Goal: Task Accomplishment & Management: Manage account settings

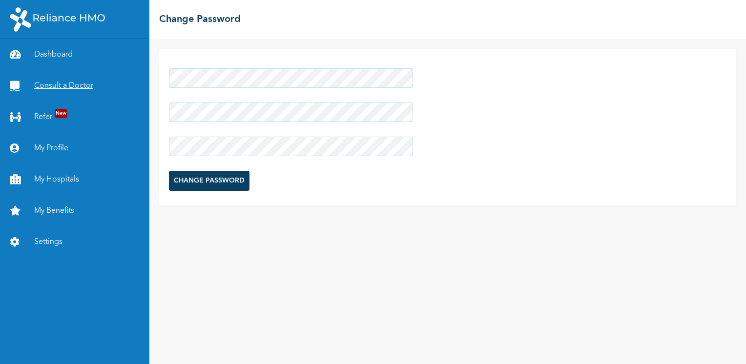
click at [60, 82] on link "Consult a Doctor" at bounding box center [74, 85] width 149 height 31
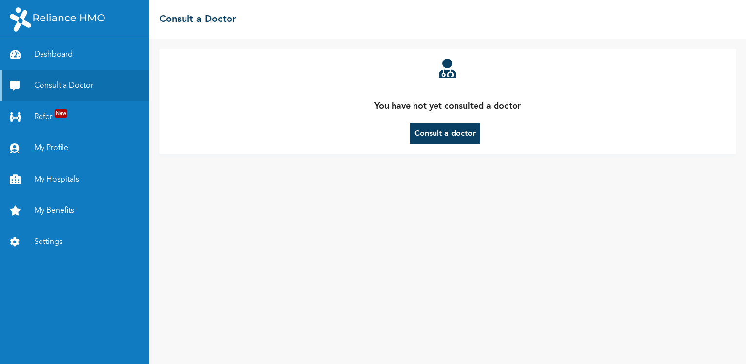
click at [48, 147] on link "My Profile" at bounding box center [74, 148] width 149 height 31
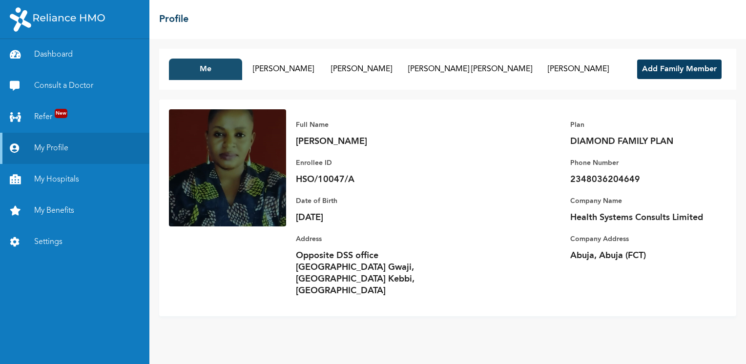
click at [202, 68] on button "Me" at bounding box center [205, 69] width 73 height 21
click at [182, 114] on img at bounding box center [227, 167] width 117 height 117
click at [542, 79] on button "[PERSON_NAME]" at bounding box center [578, 69] width 73 height 21
